Goal: Information Seeking & Learning: Understand process/instructions

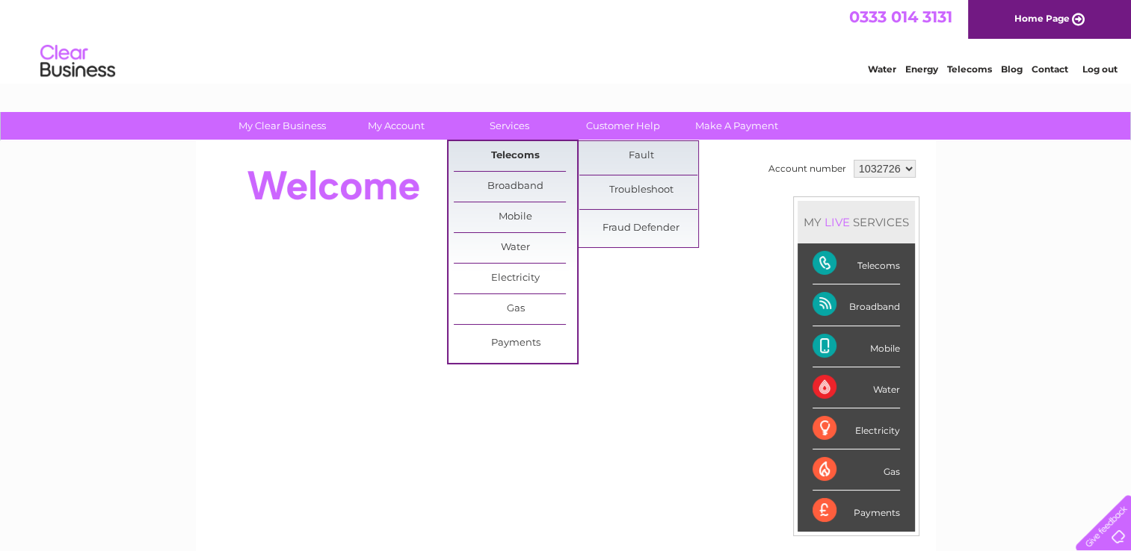
click at [510, 155] on link "Telecoms" at bounding box center [515, 156] width 123 height 30
click at [640, 194] on link "Troubleshoot" at bounding box center [640, 191] width 123 height 30
click at [640, 189] on link "Troubleshoot" at bounding box center [640, 191] width 123 height 30
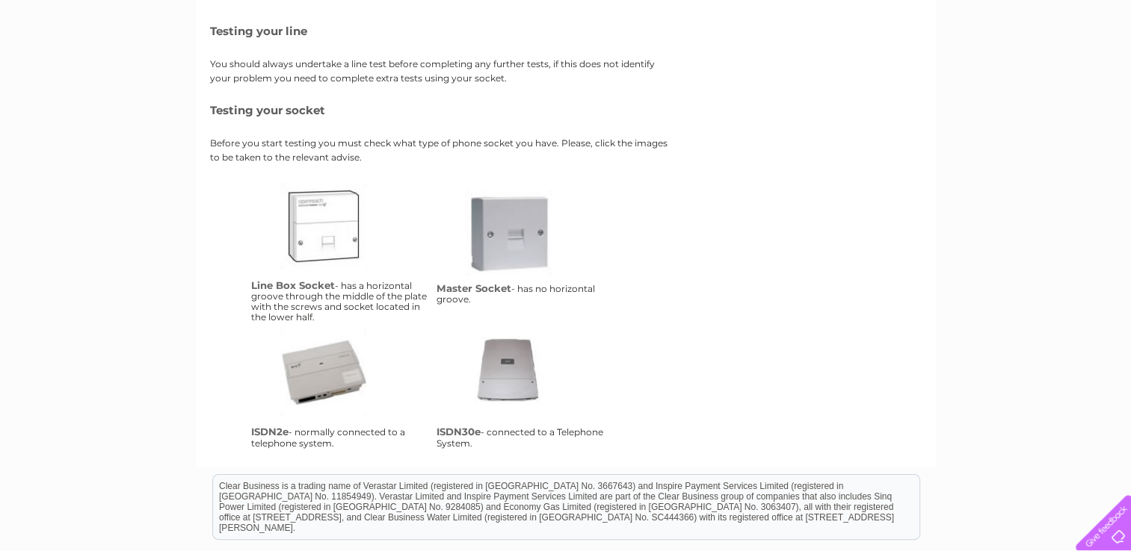
scroll to position [224, 0]
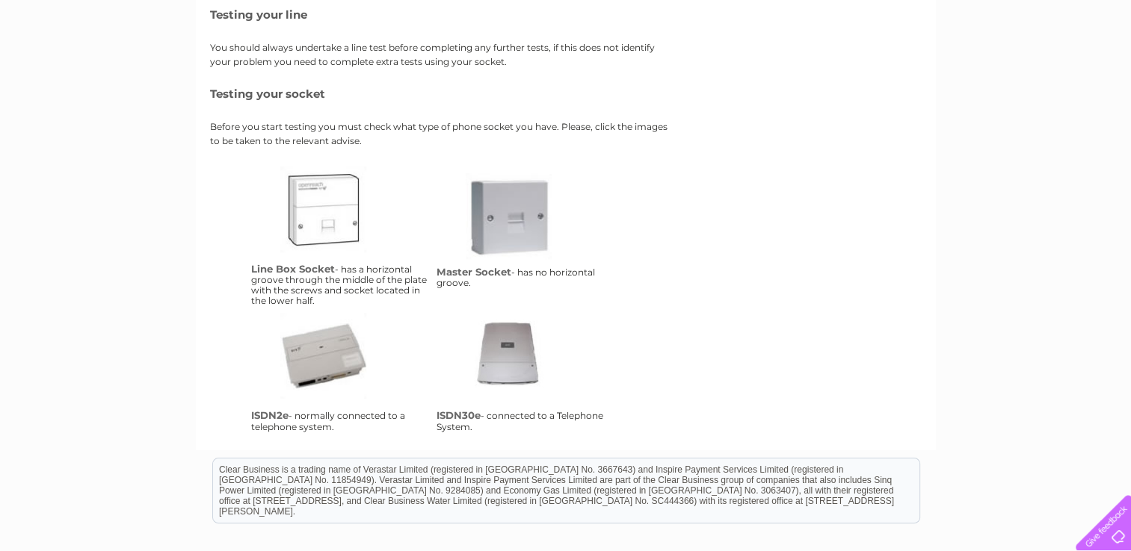
click at [323, 203] on link "lbs" at bounding box center [340, 227] width 120 height 120
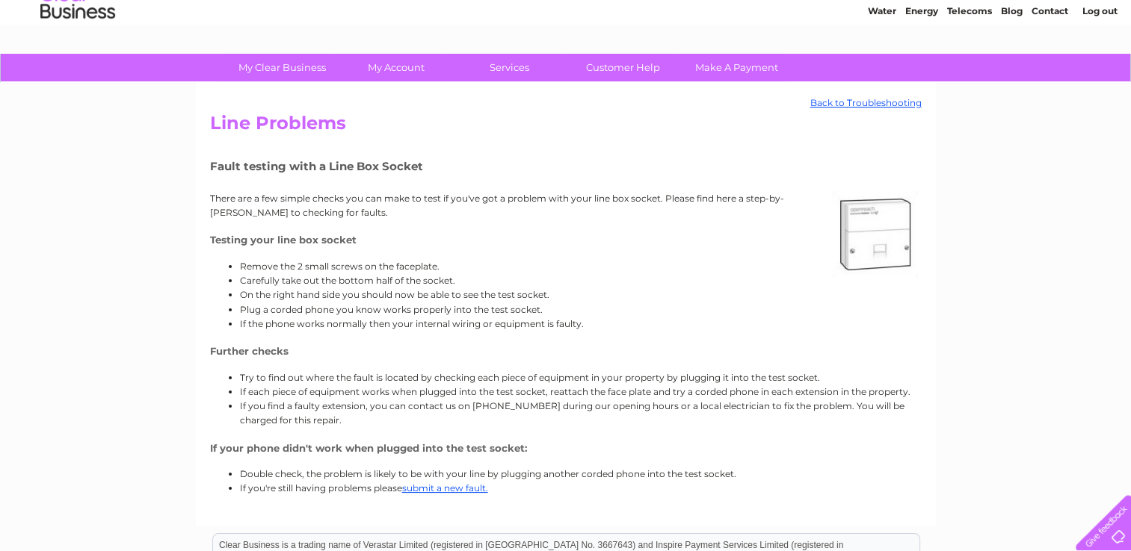
scroll to position [75, 0]
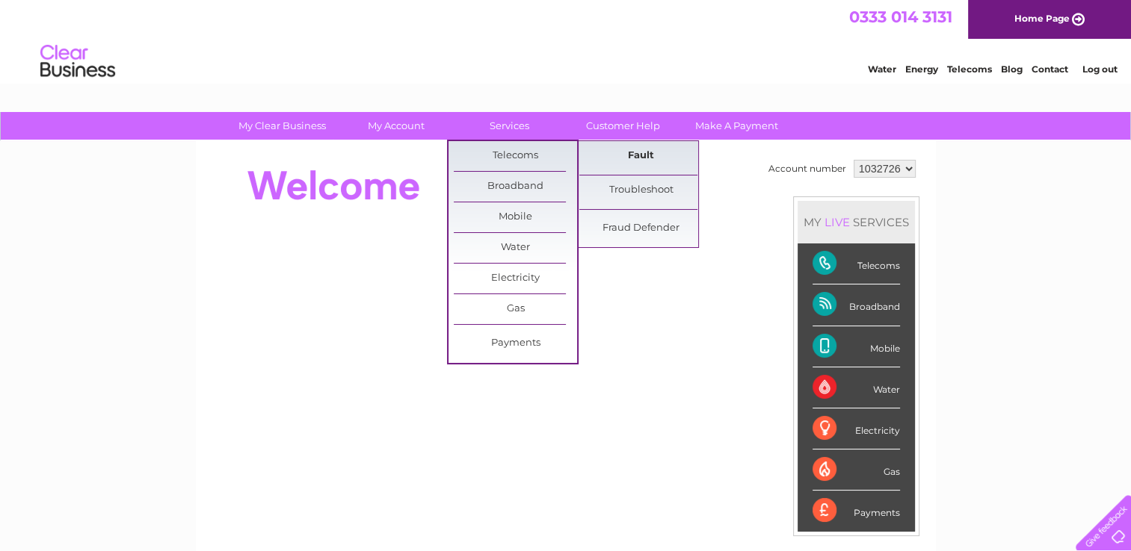
click at [639, 155] on link "Fault" at bounding box center [640, 156] width 123 height 30
click at [636, 154] on link "Fault" at bounding box center [640, 156] width 123 height 30
click at [521, 154] on link "Telecoms" at bounding box center [515, 156] width 123 height 30
click at [520, 158] on link "Telecoms" at bounding box center [515, 156] width 123 height 30
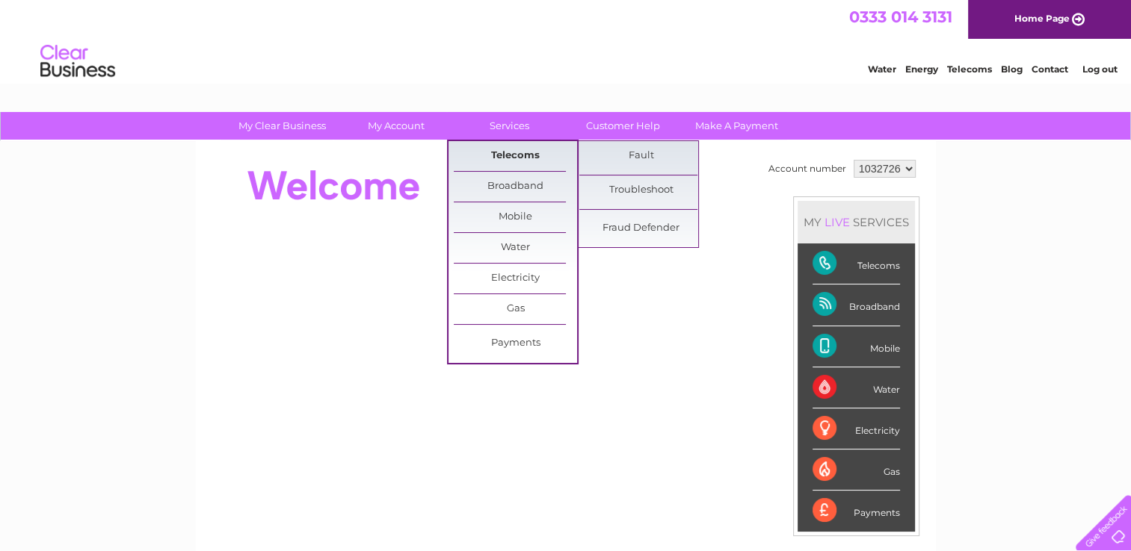
click at [520, 158] on link "Telecoms" at bounding box center [515, 156] width 123 height 30
click at [636, 157] on link "Fault" at bounding box center [640, 156] width 123 height 30
